Goal: Navigation & Orientation: Find specific page/section

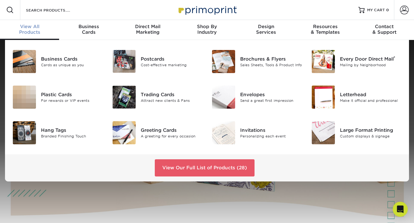
click at [35, 34] on div "View All Products" at bounding box center [29, 29] width 59 height 11
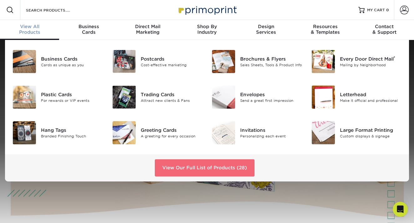
click at [205, 170] on link "View Our Full List of Products (28)" at bounding box center [205, 167] width 100 height 17
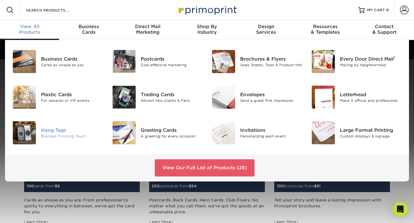
click at [27, 135] on img at bounding box center [24, 132] width 23 height 23
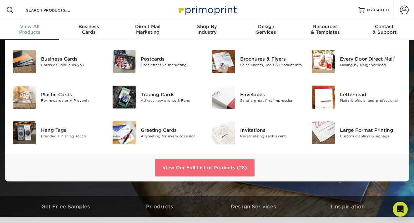
click at [186, 170] on link "View Our Full List of Products (28)" at bounding box center [205, 167] width 100 height 17
